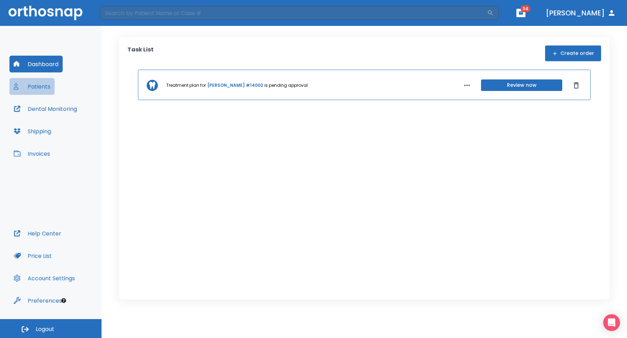
click at [43, 88] on button "Patients" at bounding box center [31, 86] width 45 height 17
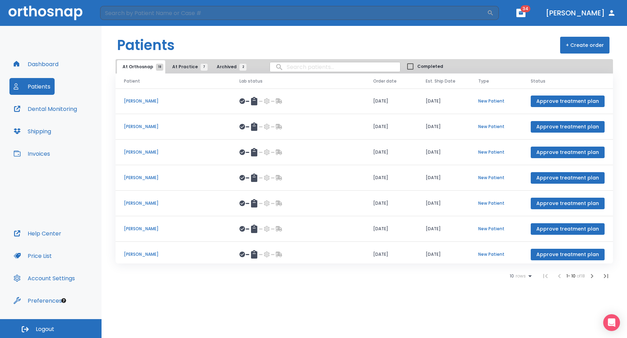
click at [49, 127] on button "Shipping" at bounding box center [32, 131] width 46 height 17
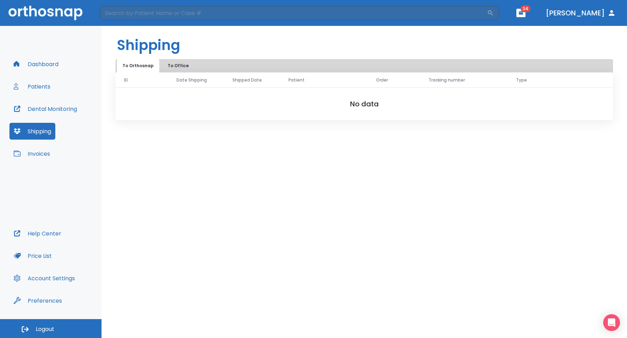
click at [175, 67] on button "To Office" at bounding box center [178, 65] width 35 height 13
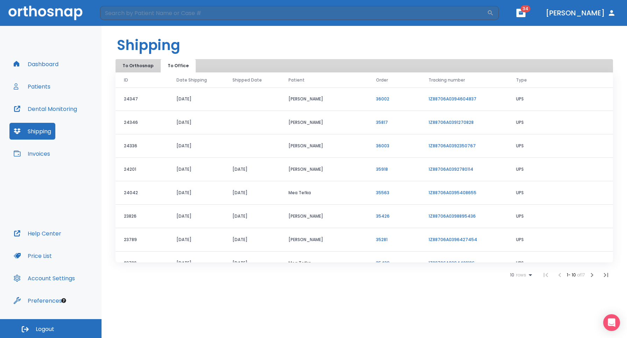
click at [459, 123] on link "1Z88706A0391270828" at bounding box center [451, 122] width 45 height 6
